Goal: Transaction & Acquisition: Purchase product/service

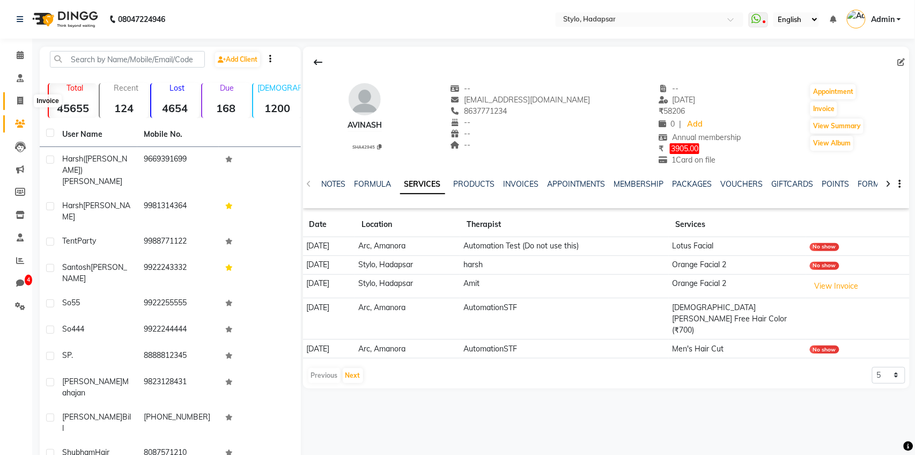
click at [21, 104] on icon at bounding box center [20, 101] width 6 height 8
select select "157"
select select "service"
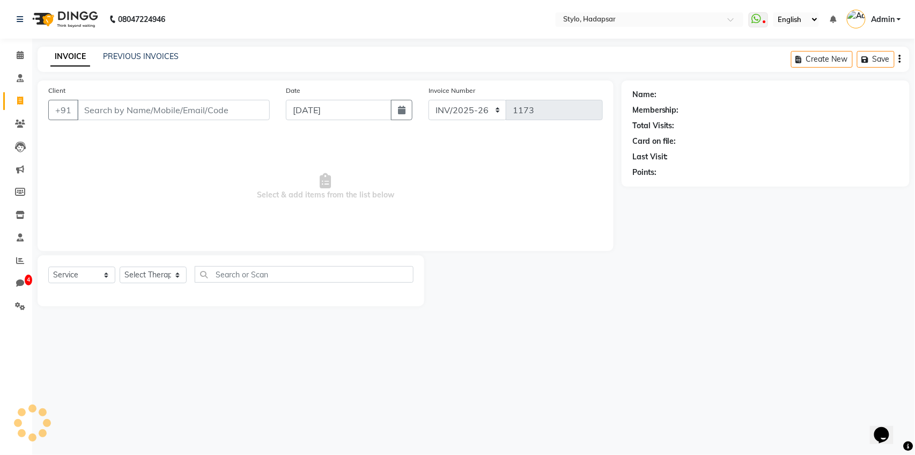
click at [164, 107] on input "Client" at bounding box center [173, 110] width 193 height 20
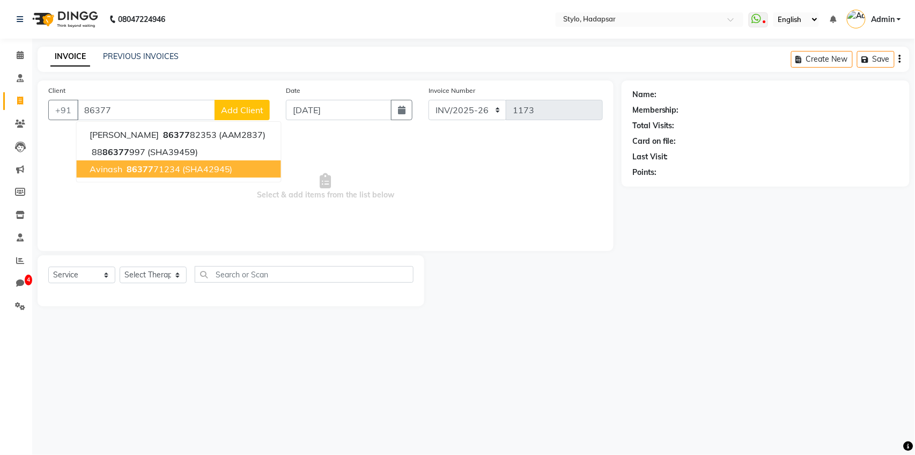
click at [139, 172] on span "86377" at bounding box center [140, 169] width 27 height 11
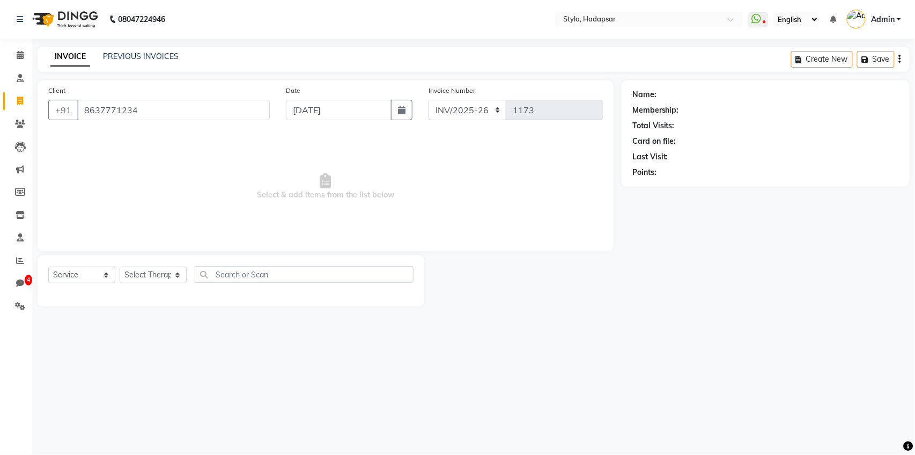
type input "8637771234"
select select "5: Object"
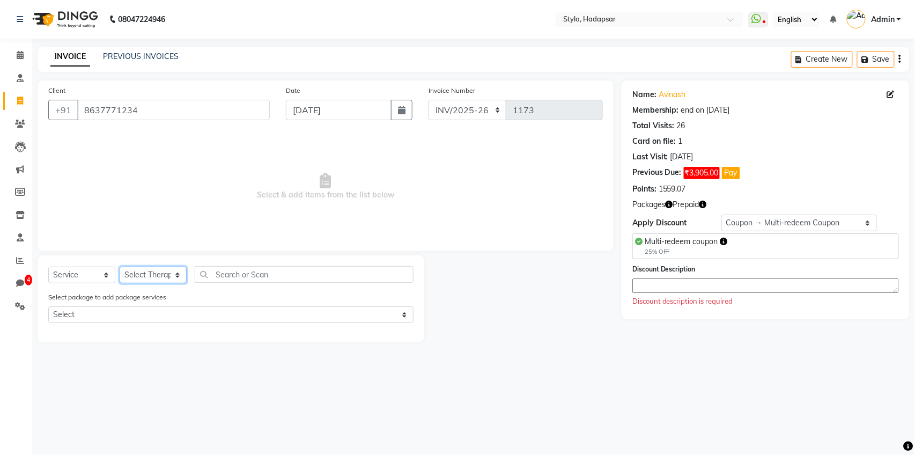
click at [145, 275] on select "Select Therapist AAAb aadi manav abc testing Abc testing abhi Admin A Amit Anki…" at bounding box center [153, 275] width 67 height 17
click at [94, 271] on select "Select Service Product Membership Package Voucher Prepaid Gift Card" at bounding box center [81, 275] width 67 height 17
select select "package"
click at [48, 267] on select "Select Service Product Membership Package Voucher Prepaid Gift Card" at bounding box center [81, 275] width 67 height 17
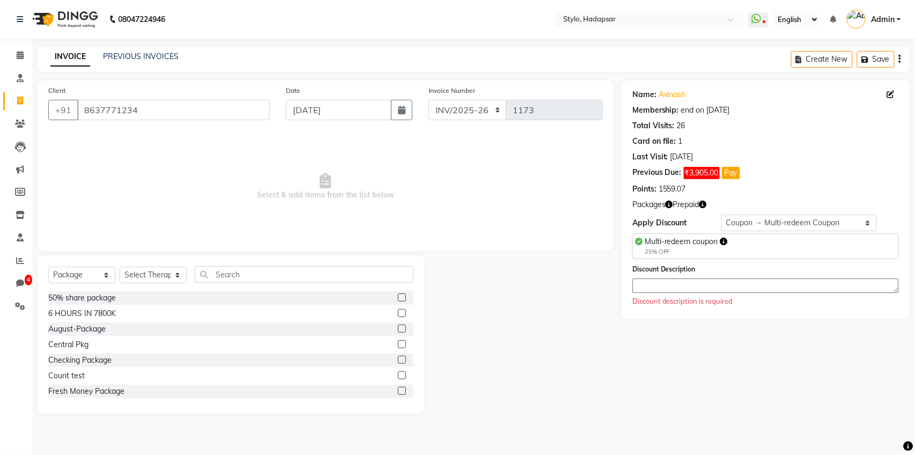
click at [401, 297] on label at bounding box center [402, 297] width 8 height 8
click at [401, 297] on input "checkbox" at bounding box center [401, 298] width 7 height 7
checkbox input "false"
click at [165, 279] on select "Select Therapist AAAb aadi manav abc testing Abc testing abhi Admin A Amit Anki…" at bounding box center [153, 275] width 67 height 17
select select "1670"
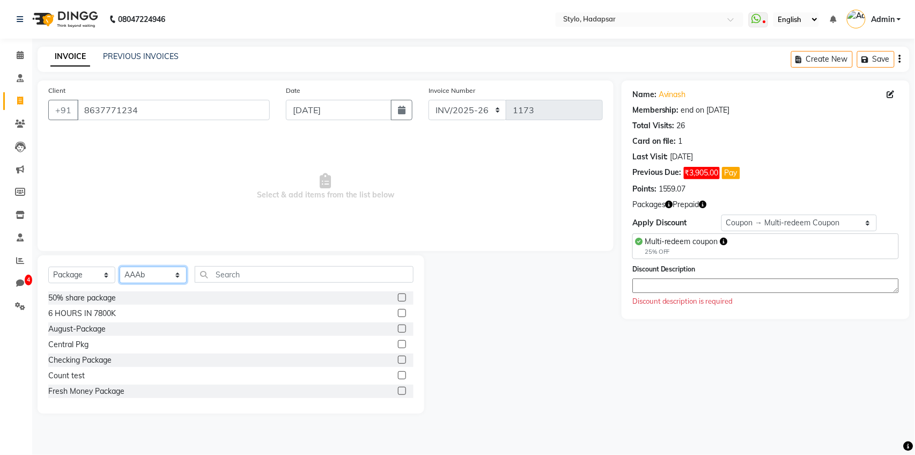
click at [120, 267] on select "Select Therapist AAAb aadi manav abc testing Abc testing abhi Admin A Amit Anki…" at bounding box center [153, 275] width 67 height 17
click at [401, 297] on label at bounding box center [402, 297] width 8 height 8
click at [401, 297] on input "checkbox" at bounding box center [401, 298] width 7 height 7
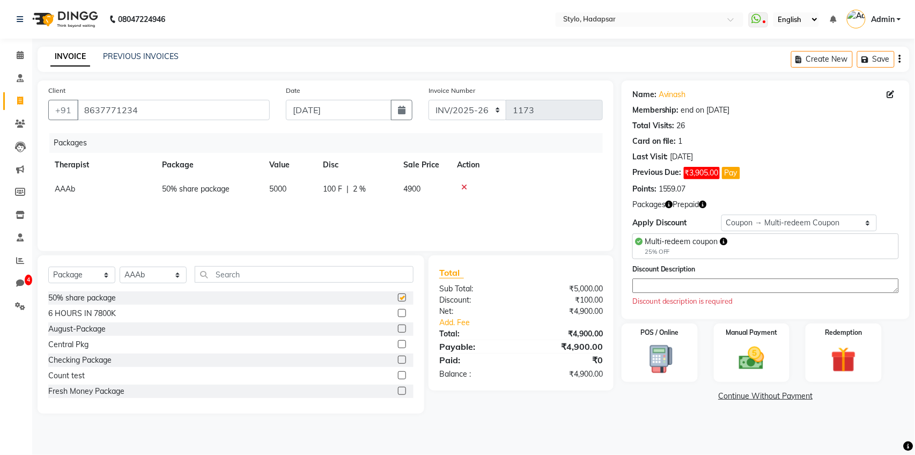
checkbox input "false"
click at [843, 217] on select "Select Membership → Annual membership Membership → Arc Membership Membership → …" at bounding box center [800, 223] width 156 height 17
select select "0:"
click at [722, 215] on select "Select Membership → Annual membership Membership → Arc Membership Membership → …" at bounding box center [800, 223] width 156 height 17
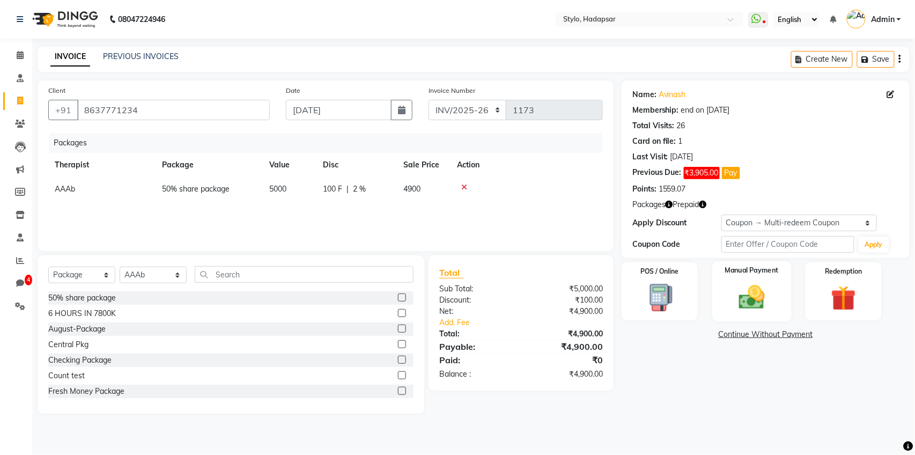
click at [746, 304] on img at bounding box center [752, 297] width 42 height 30
click at [786, 335] on span "CARD" at bounding box center [783, 335] width 23 height 12
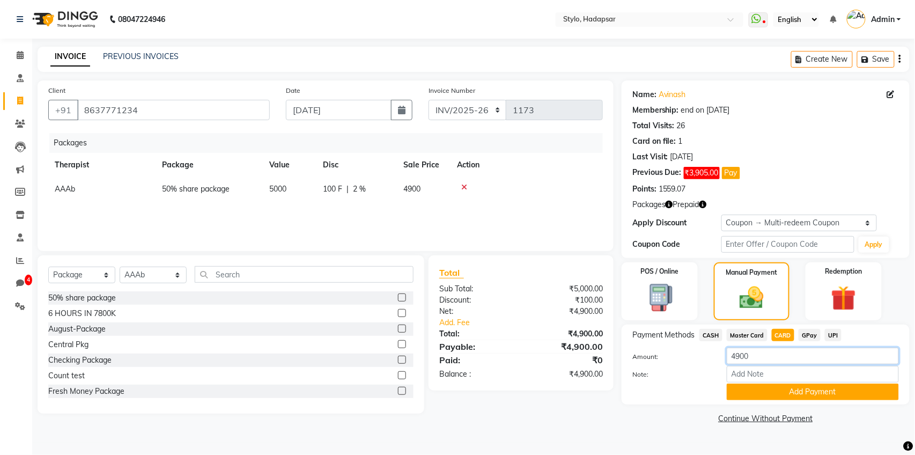
drag, startPoint x: 756, startPoint y: 359, endPoint x: 747, endPoint y: 361, distance: 9.8
click at [747, 361] on input "4900" at bounding box center [813, 356] width 172 height 17
type input "4"
type input "1000"
click at [798, 394] on button "Add Payment" at bounding box center [813, 392] width 172 height 17
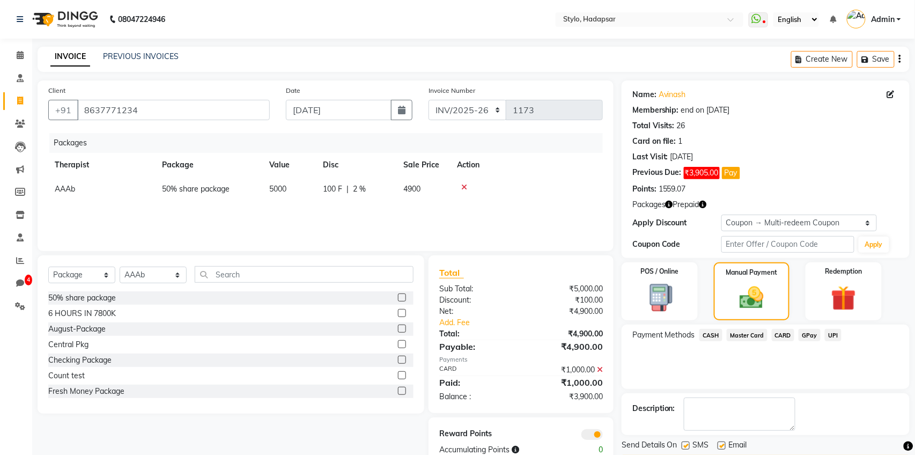
click at [815, 336] on span "GPay" at bounding box center [810, 335] width 22 height 12
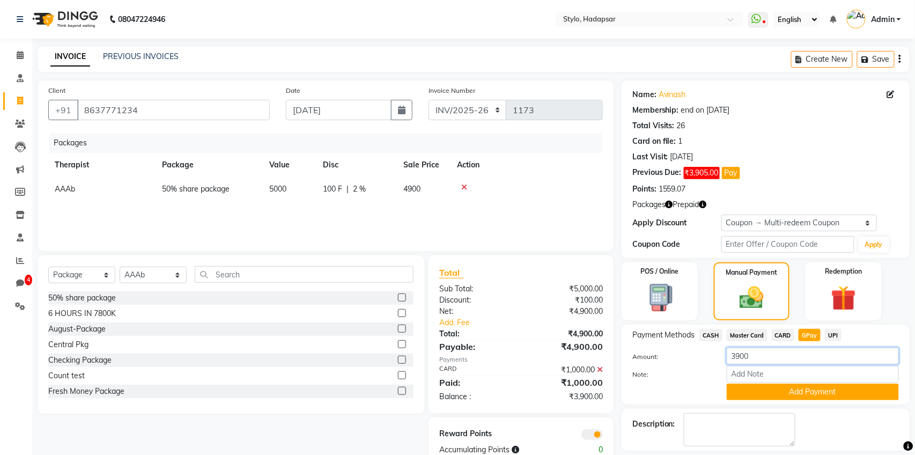
drag, startPoint x: 780, startPoint y: 355, endPoint x: 714, endPoint y: 358, distance: 66.1
click at [715, 358] on div "Amount: 3900" at bounding box center [765, 357] width 283 height 18
type input "1000"
click at [774, 396] on button "Add Payment" at bounding box center [813, 392] width 172 height 17
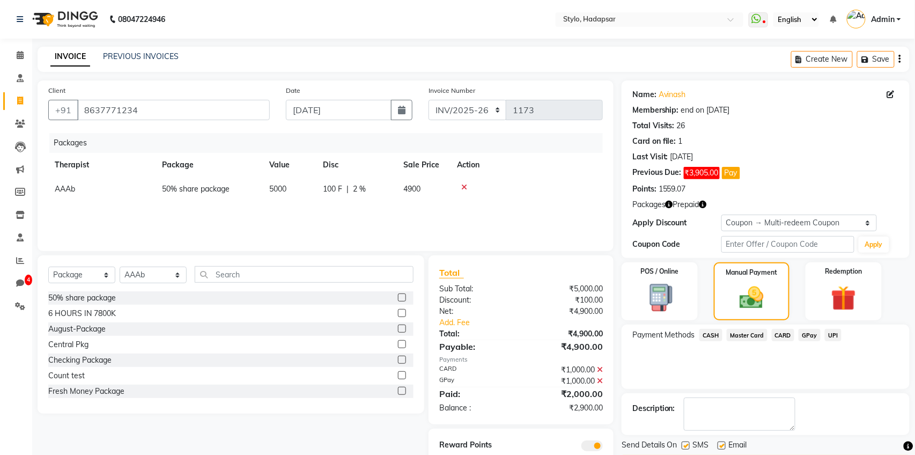
scroll to position [38, 0]
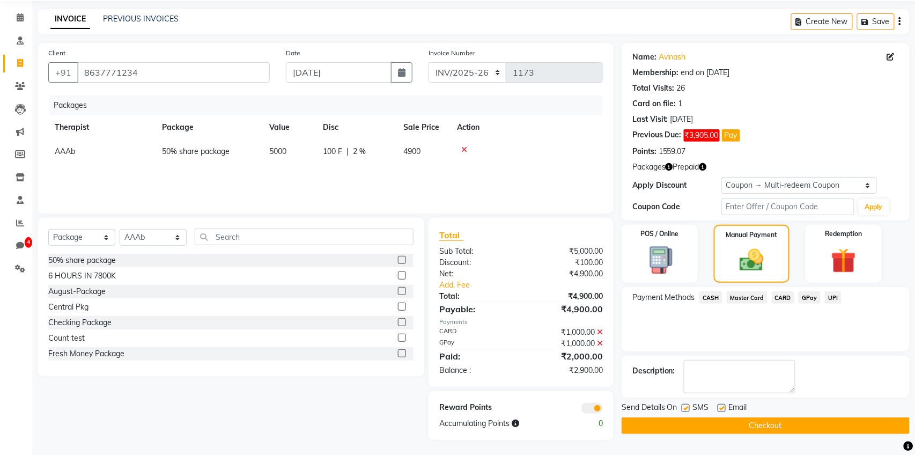
click at [688, 408] on label at bounding box center [686, 408] width 8 height 8
click at [688, 408] on input "checkbox" at bounding box center [685, 408] width 7 height 7
checkbox input "false"
click at [723, 406] on label at bounding box center [722, 408] width 8 height 8
click at [723, 406] on input "checkbox" at bounding box center [721, 408] width 7 height 7
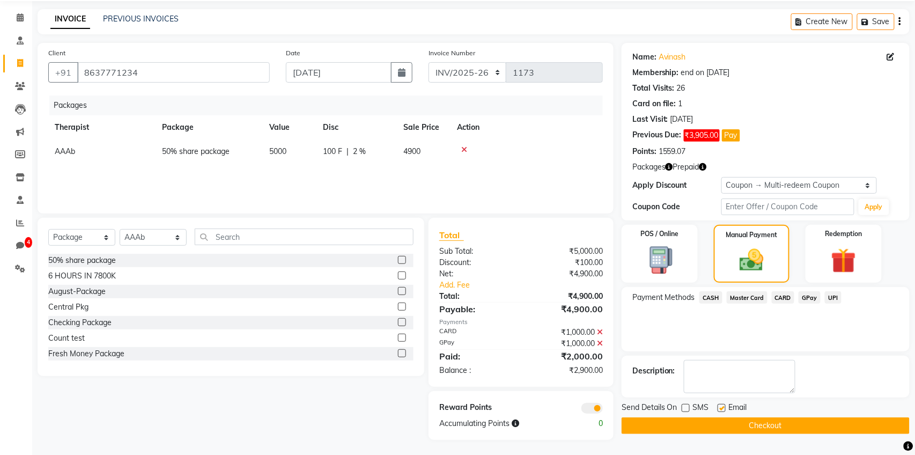
checkbox input "false"
click at [700, 422] on button "Checkout" at bounding box center [766, 425] width 288 height 17
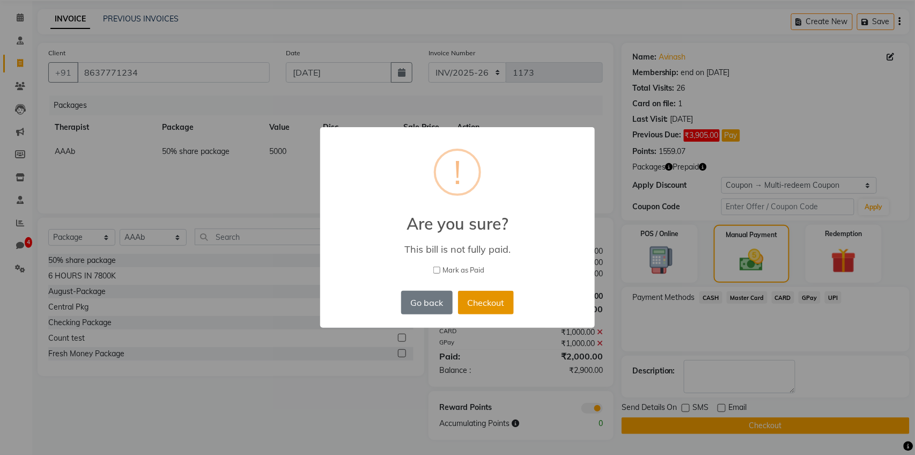
click at [490, 304] on button "Checkout" at bounding box center [486, 303] width 56 height 24
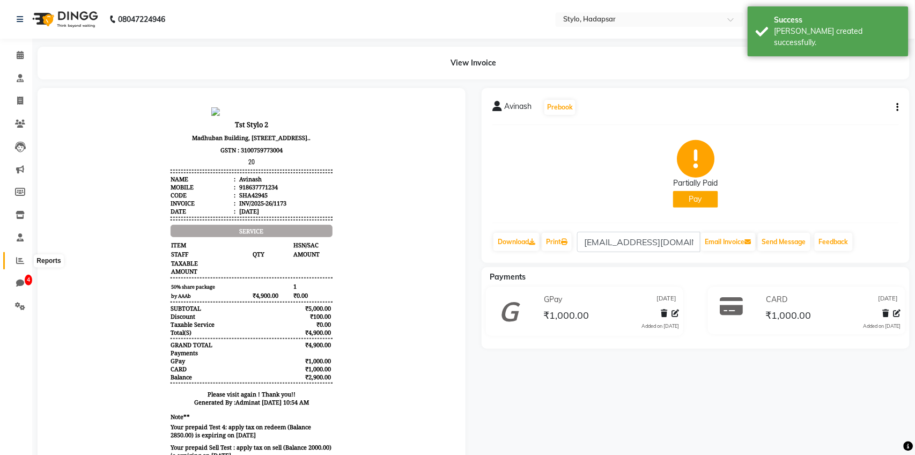
click at [23, 259] on icon at bounding box center [20, 260] width 8 height 8
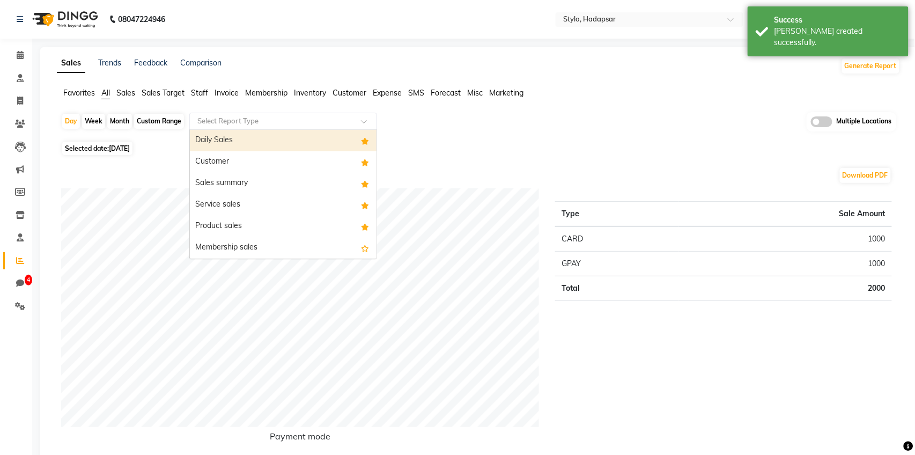
click at [253, 124] on input "text" at bounding box center [272, 121] width 155 height 11
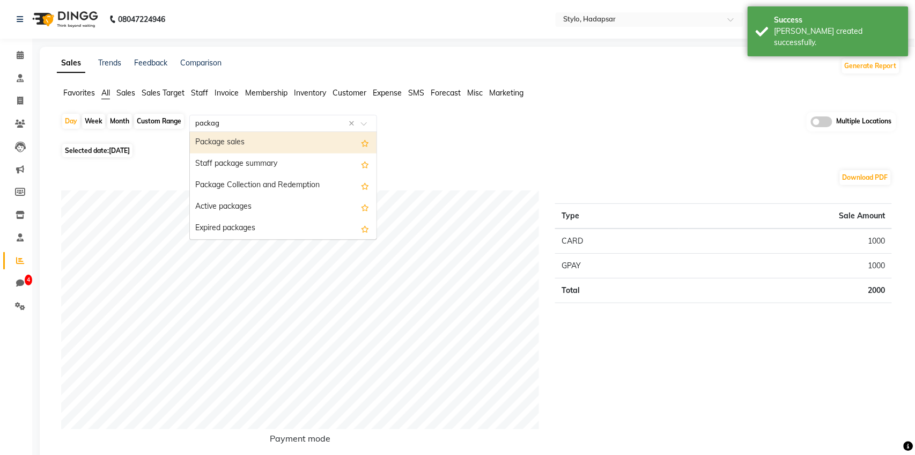
type input "package"
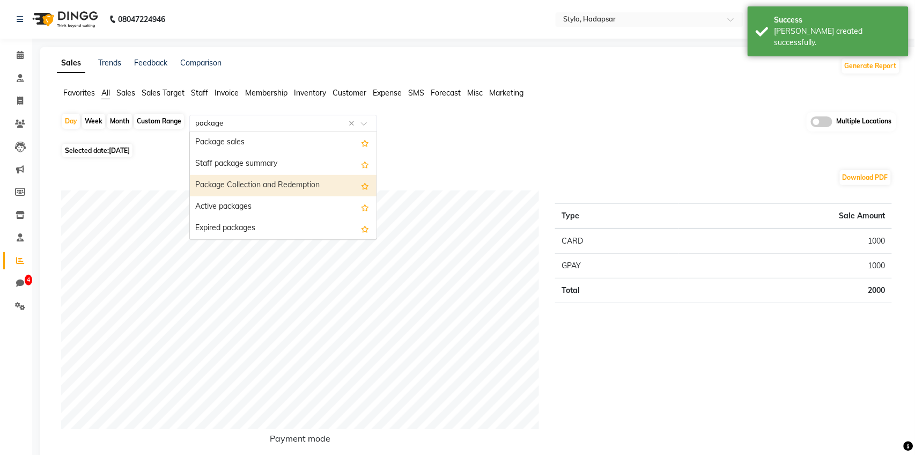
click at [254, 188] on div "Package Collection and Redemption" at bounding box center [283, 185] width 187 height 21
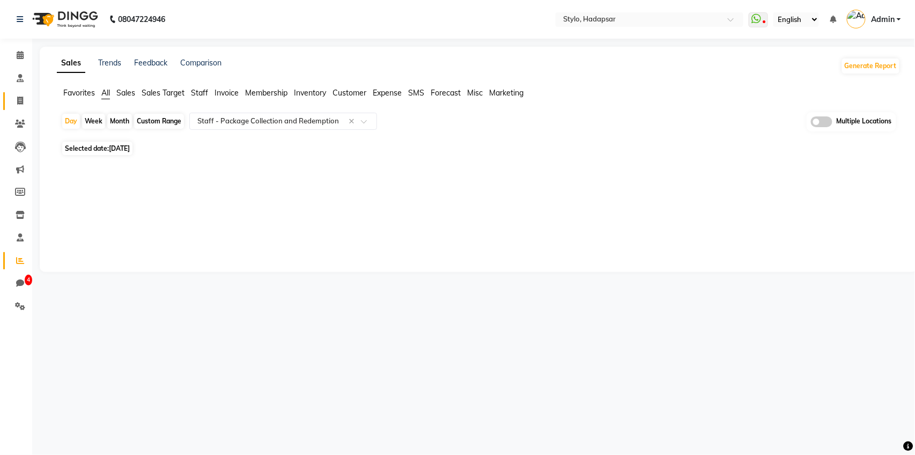
click at [18, 93] on link "Invoice" at bounding box center [16, 101] width 26 height 18
select select "157"
select select "service"
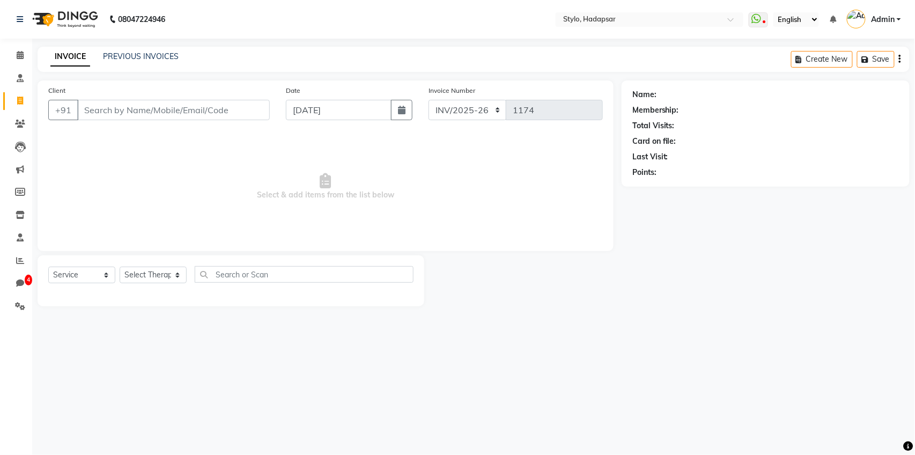
click at [161, 49] on div "INVOICE PREVIOUS INVOICES Create New Save" at bounding box center [474, 59] width 872 height 25
click at [126, 56] on link "PREVIOUS INVOICES" at bounding box center [141, 57] width 76 height 10
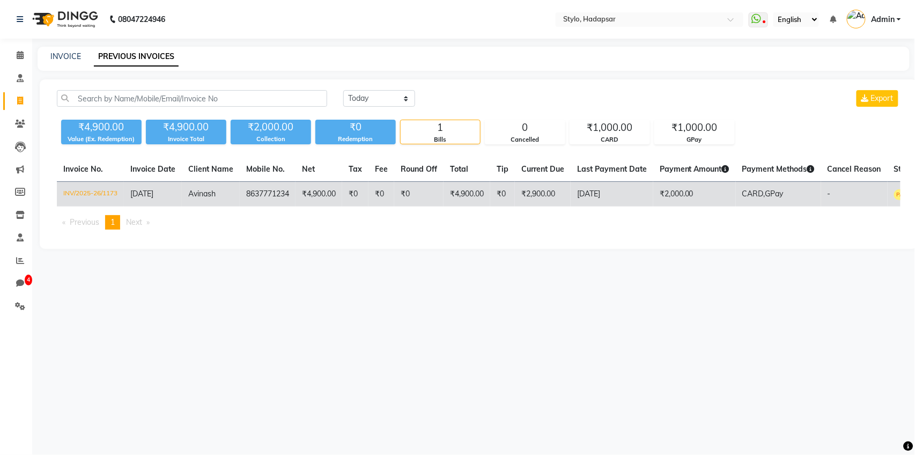
click at [646, 195] on td "[DATE]" at bounding box center [612, 194] width 83 height 25
click at [302, 201] on td "₹4,900.00" at bounding box center [319, 194] width 47 height 25
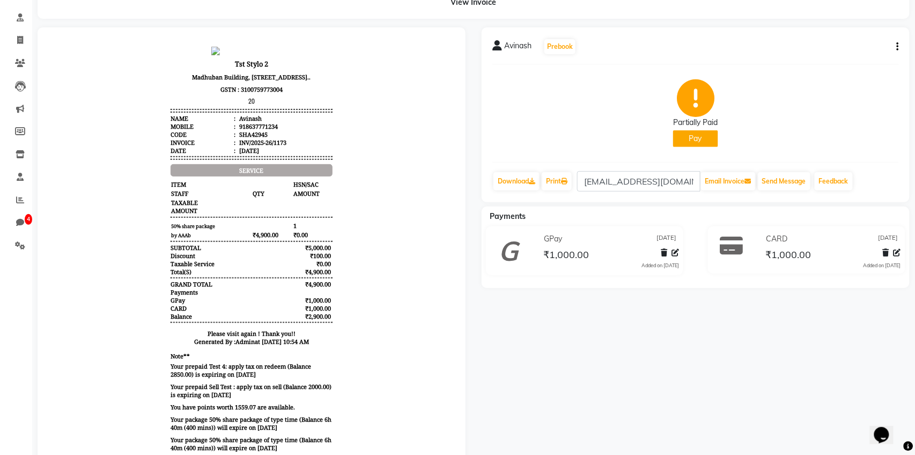
scroll to position [95, 0]
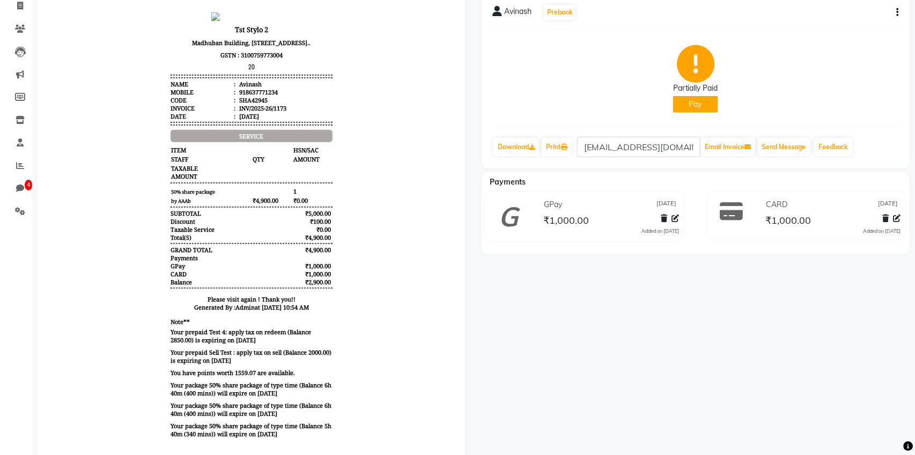
click at [705, 96] on button "Pay" at bounding box center [695, 104] width 45 height 17
select select "23"
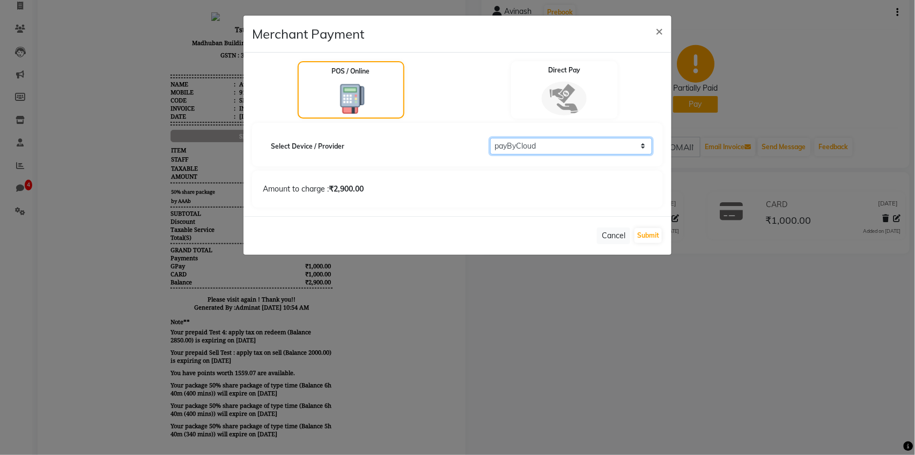
click at [590, 144] on select "Select payByCloud RazorPayPOS PineLabs Test1 Payrock WORLDNET Avinash Razorpay …" at bounding box center [571, 146] width 163 height 17
click at [585, 80] on div "Direct Pay" at bounding box center [564, 90] width 111 height 60
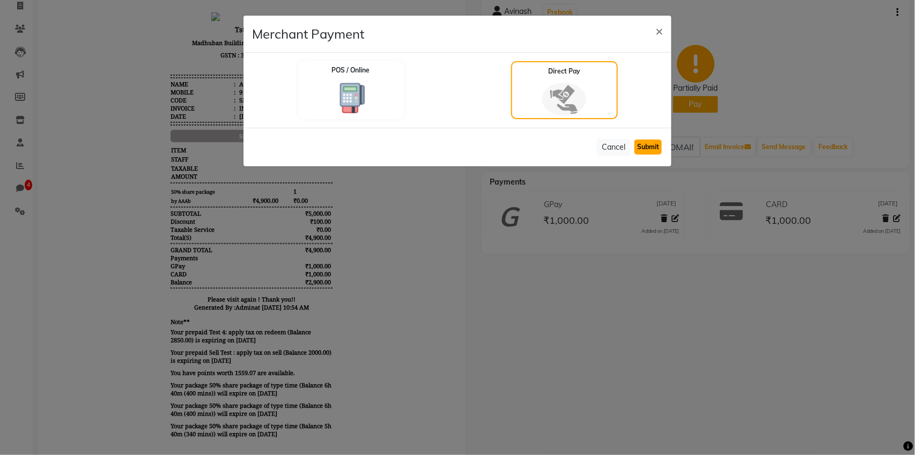
click at [648, 143] on button "Submit" at bounding box center [648, 146] width 27 height 15
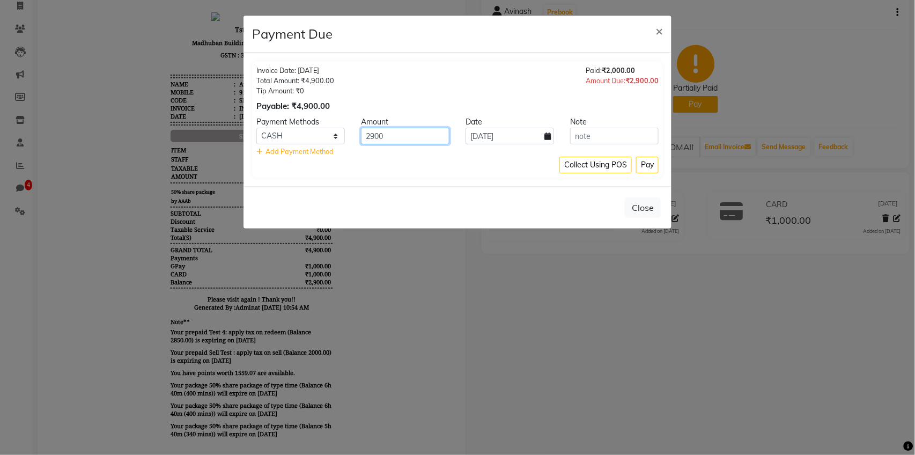
click at [403, 136] on input "2900" at bounding box center [405, 136] width 89 height 17
type input "2"
type input "1000"
click at [647, 163] on button "Pay" at bounding box center [647, 165] width 23 height 17
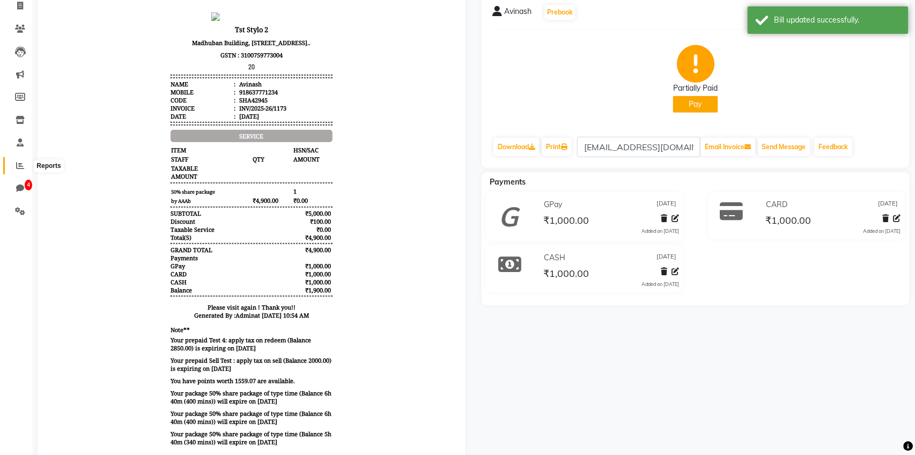
click at [22, 162] on icon at bounding box center [20, 165] width 8 height 8
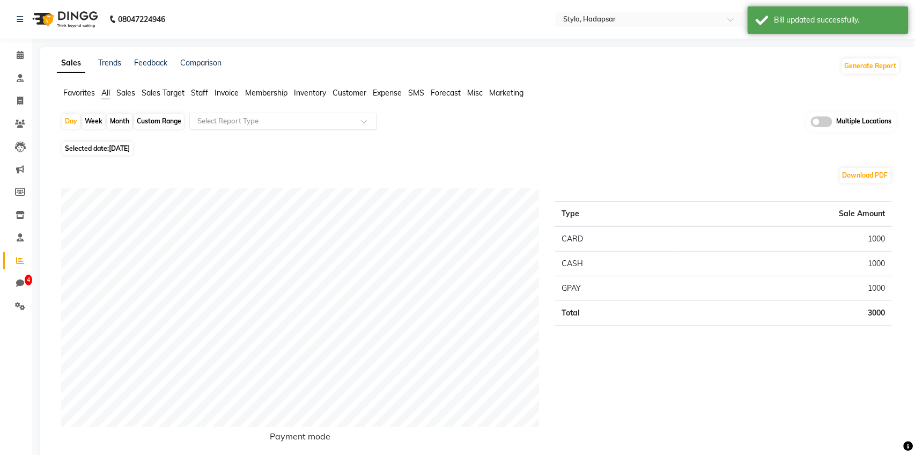
click at [230, 113] on div "Select Report Type" at bounding box center [283, 121] width 188 height 17
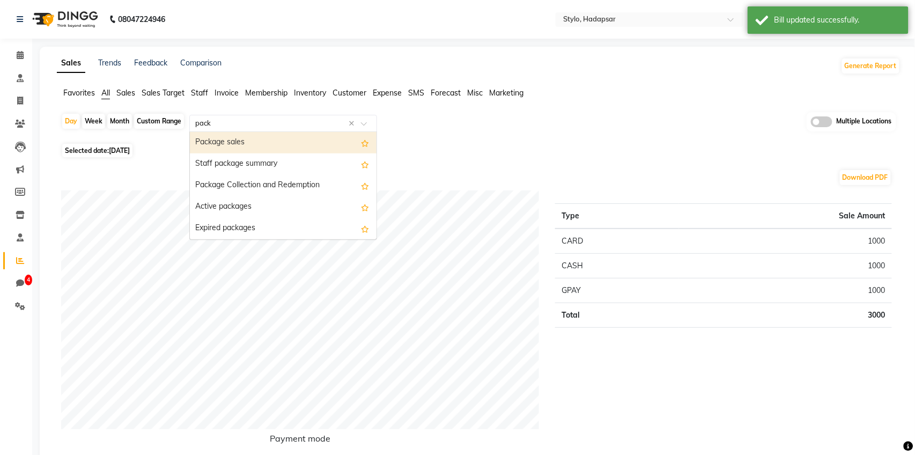
type input "packa"
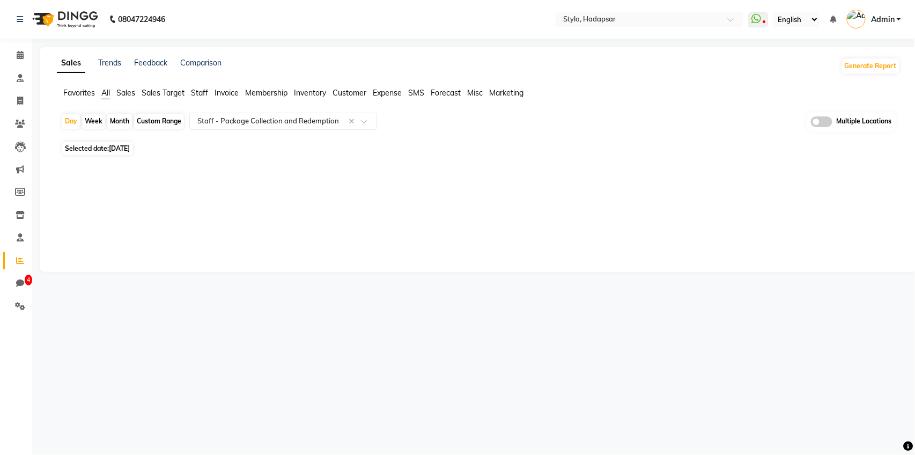
click at [121, 122] on div "Month" at bounding box center [119, 121] width 25 height 15
select select "10"
select select "2025"
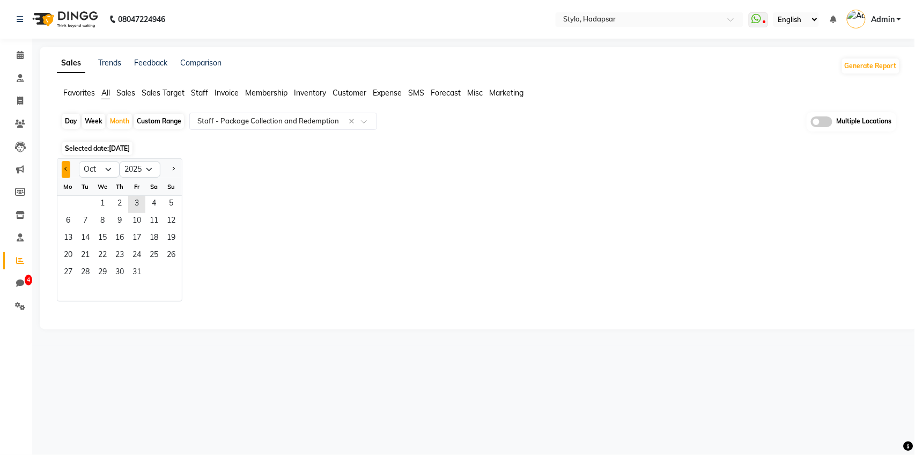
click at [63, 171] on button "Previous month" at bounding box center [66, 169] width 9 height 17
select select "9"
click at [67, 201] on span "1" at bounding box center [68, 204] width 17 height 17
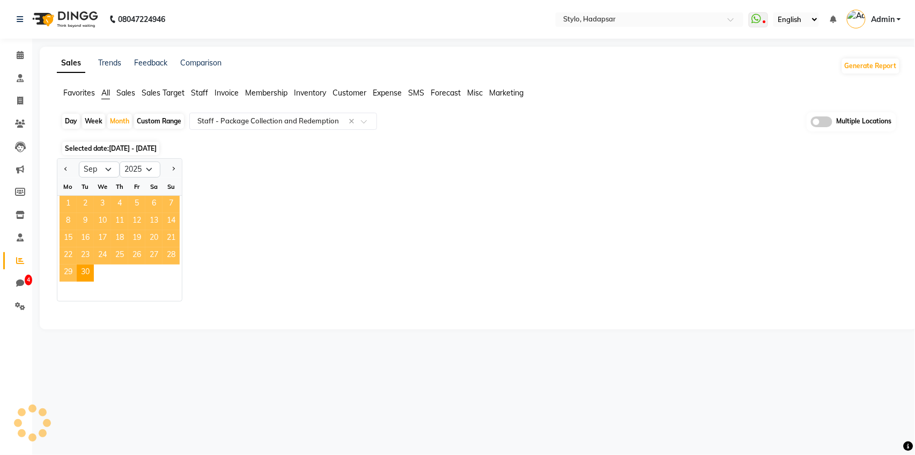
select select "full_report"
select select "csv"
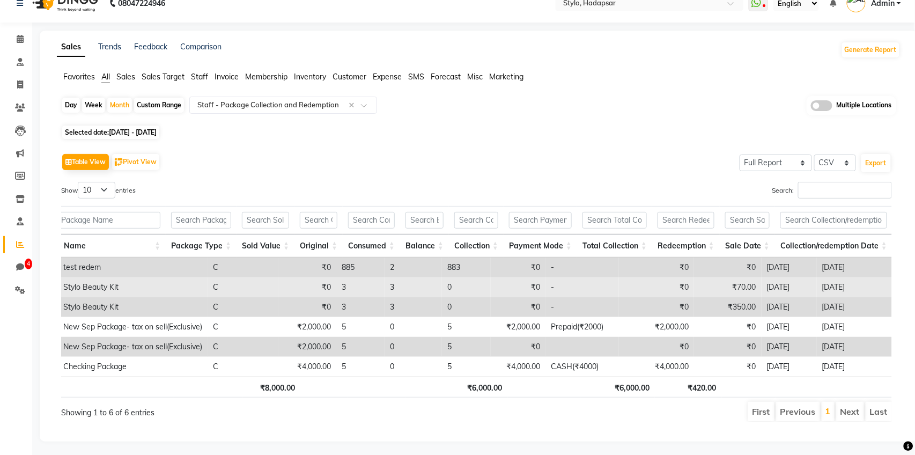
scroll to position [0, 8]
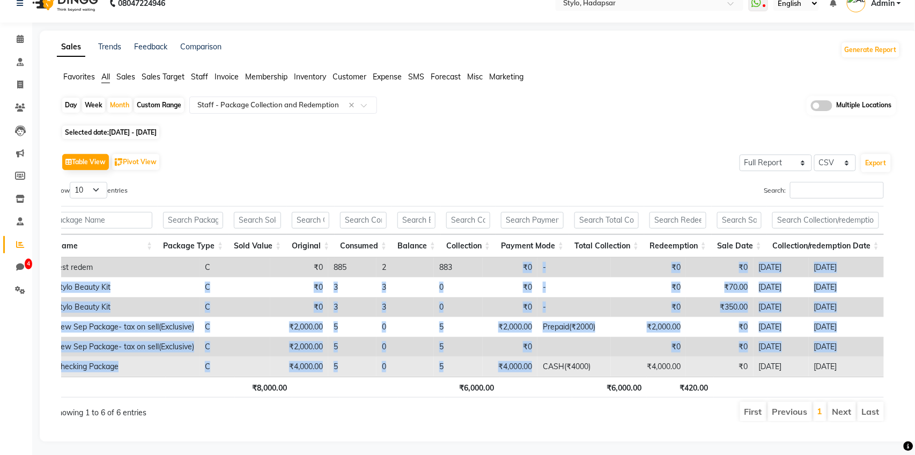
drag, startPoint x: 475, startPoint y: 262, endPoint x: 487, endPoint y: 372, distance: 111.1
click at [487, 372] on tbody "Admin A Ganesh Poul test redem C ₹0 885 2 883 ₹0 - ₹0 ₹0 [DATE] [DATE] abhi Gan…" at bounding box center [402, 317] width 1049 height 119
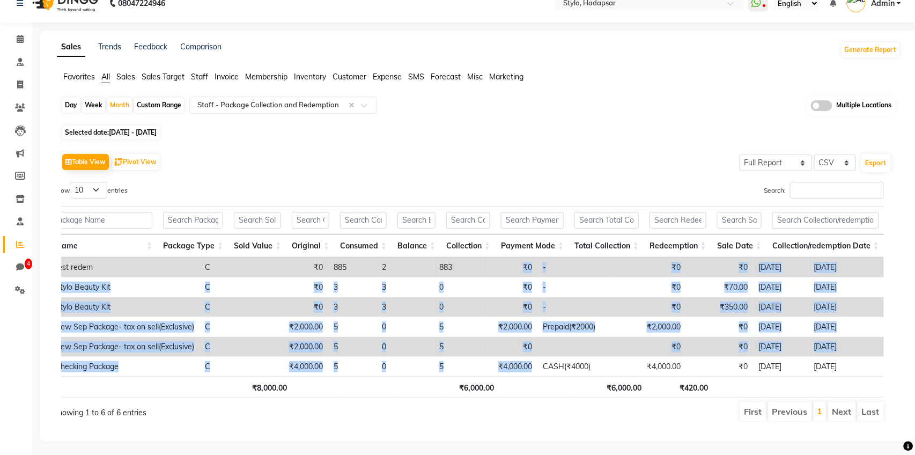
click at [546, 345] on td at bounding box center [574, 347] width 73 height 20
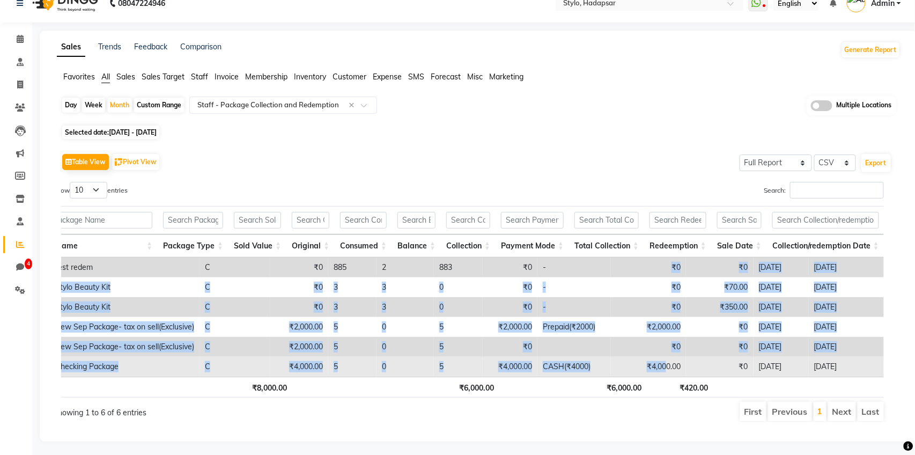
drag, startPoint x: 601, startPoint y: 261, endPoint x: 627, endPoint y: 367, distance: 109.4
click at [627, 367] on tbody "Admin A Ganesh Poul test redem C ₹0 885 2 883 ₹0 - ₹0 ₹0 [DATE] [DATE] abhi Gan…" at bounding box center [402, 317] width 1049 height 119
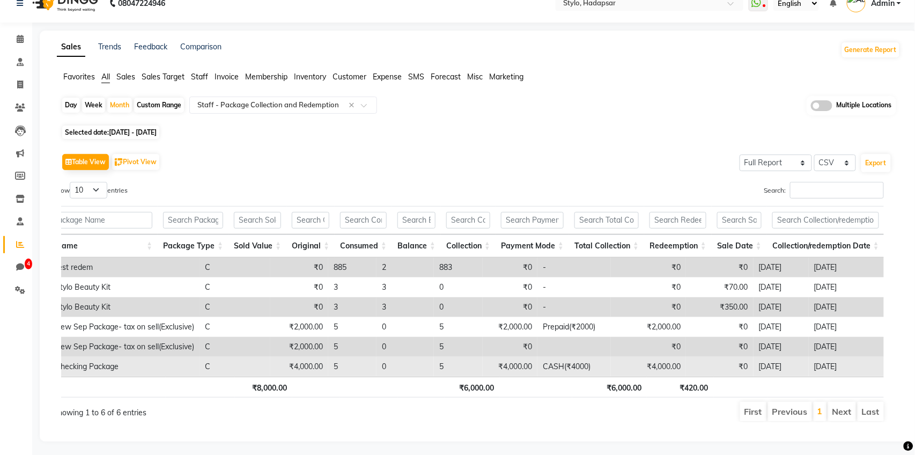
click at [686, 357] on td "₹0" at bounding box center [720, 367] width 68 height 20
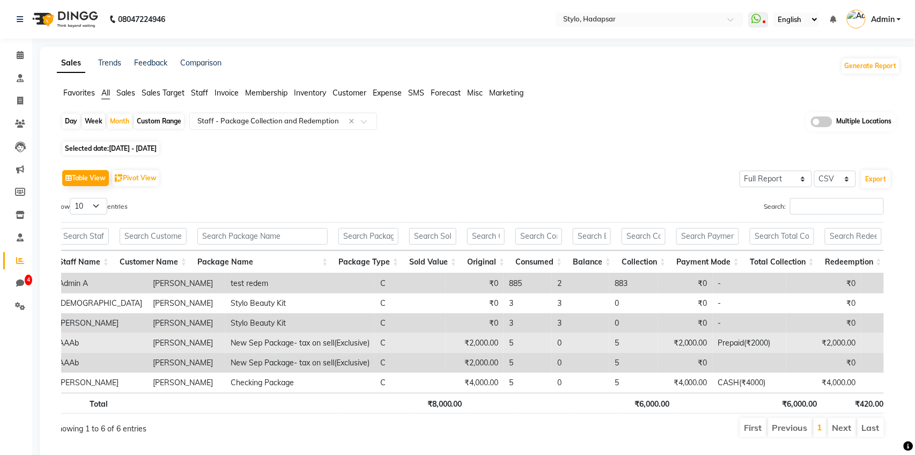
scroll to position [16, 0]
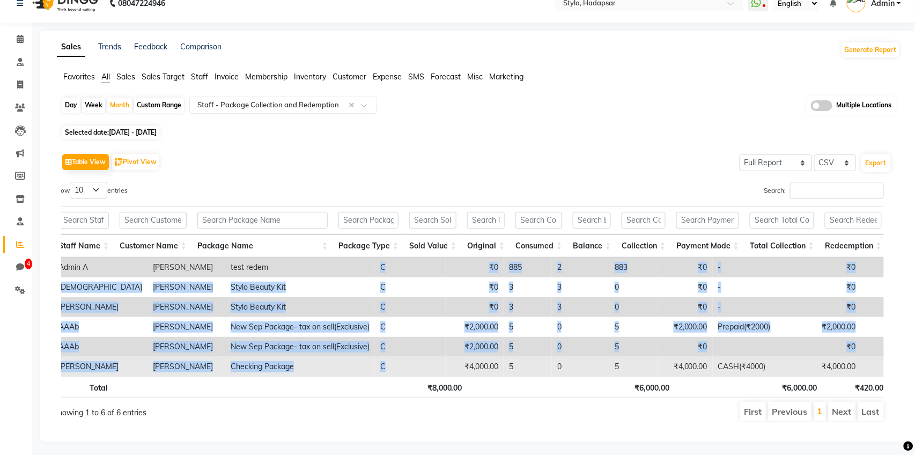
drag, startPoint x: 341, startPoint y: 266, endPoint x: 351, endPoint y: 369, distance: 104.1
click at [351, 369] on tbody "Admin A Ganesh Poul test redem C ₹0 885 2 883 ₹0 - ₹0 ₹0 [DATE] [DATE] abhi Gan…" at bounding box center [577, 317] width 1049 height 119
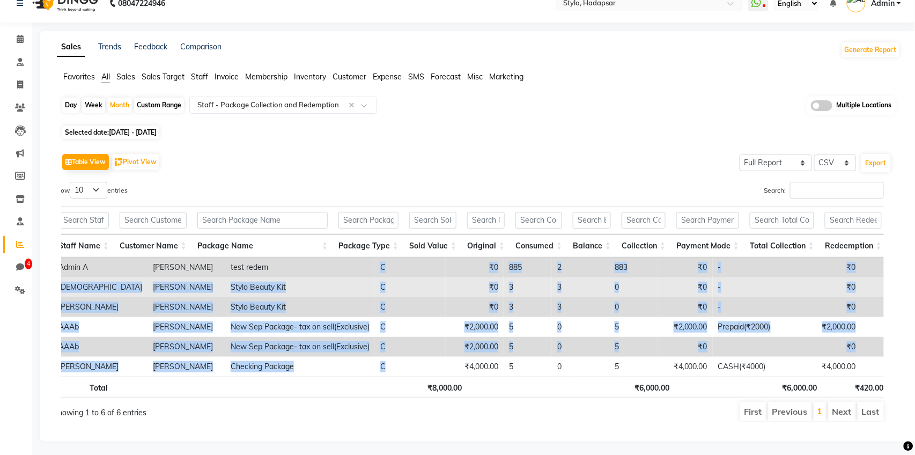
click at [391, 278] on td "C" at bounding box center [410, 287] width 71 height 20
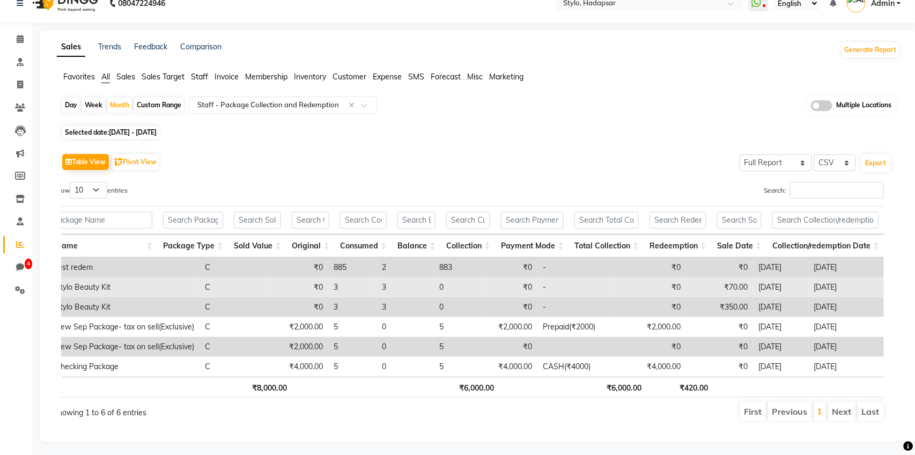
scroll to position [0, 0]
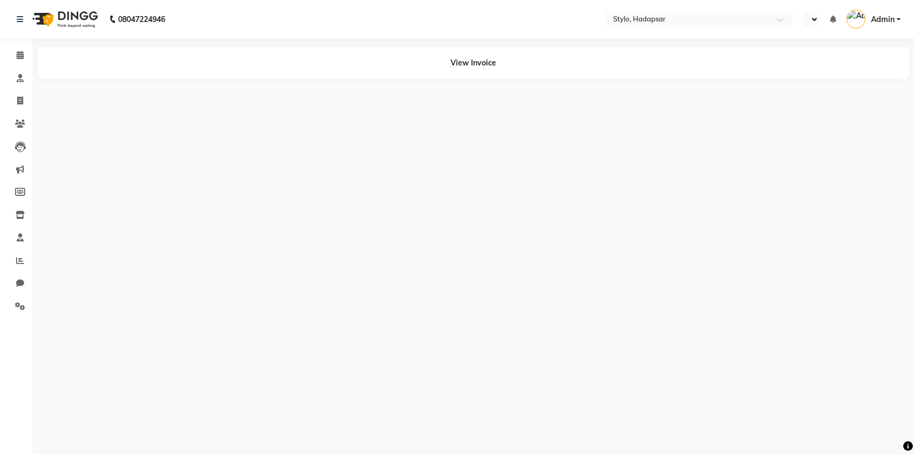
select select "en"
